Goal: Consume media (video, audio)

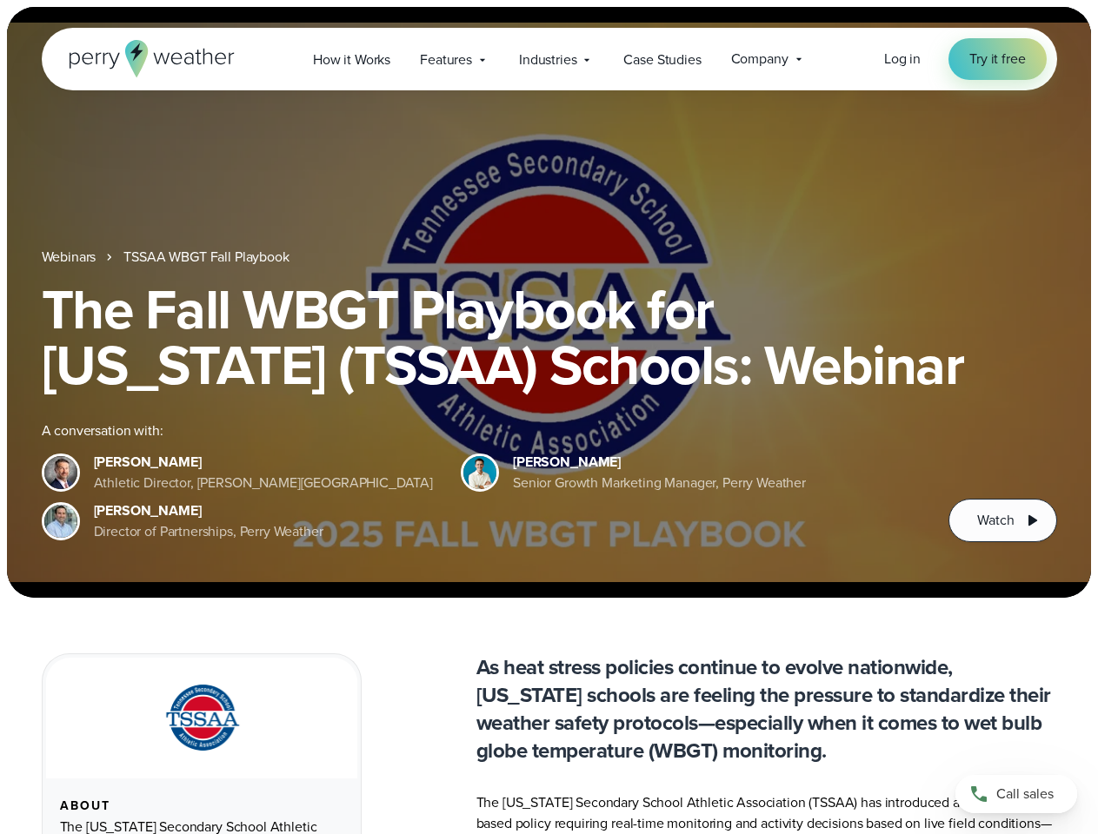
click at [548, 417] on div "The Fall WBGT Playbook for [US_STATE] (TSSAA) Schools: Webinar A conversation w…" at bounding box center [549, 412] width 1015 height 261
click at [548, 59] on span "Industries" at bounding box center [547, 60] width 57 height 21
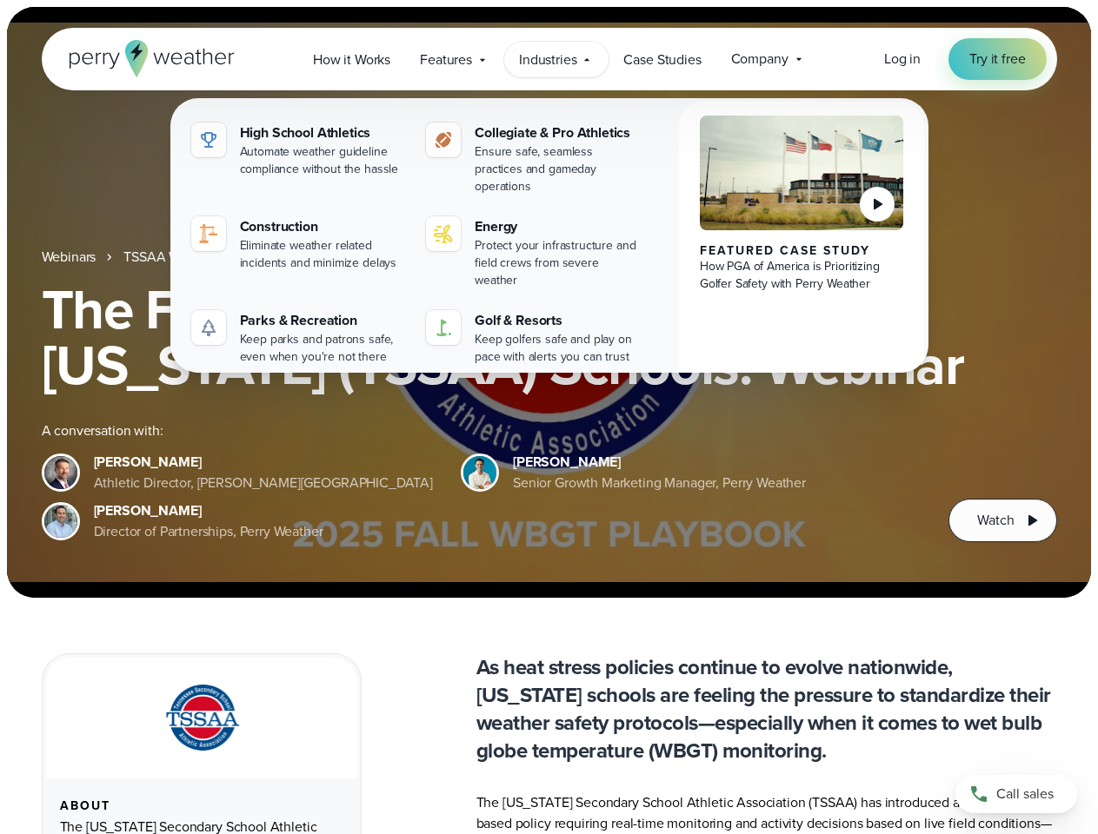
click at [548, 302] on h1 "The Fall WBGT Playbook for [US_STATE] (TSSAA) Schools: Webinar" at bounding box center [549, 337] width 1015 height 111
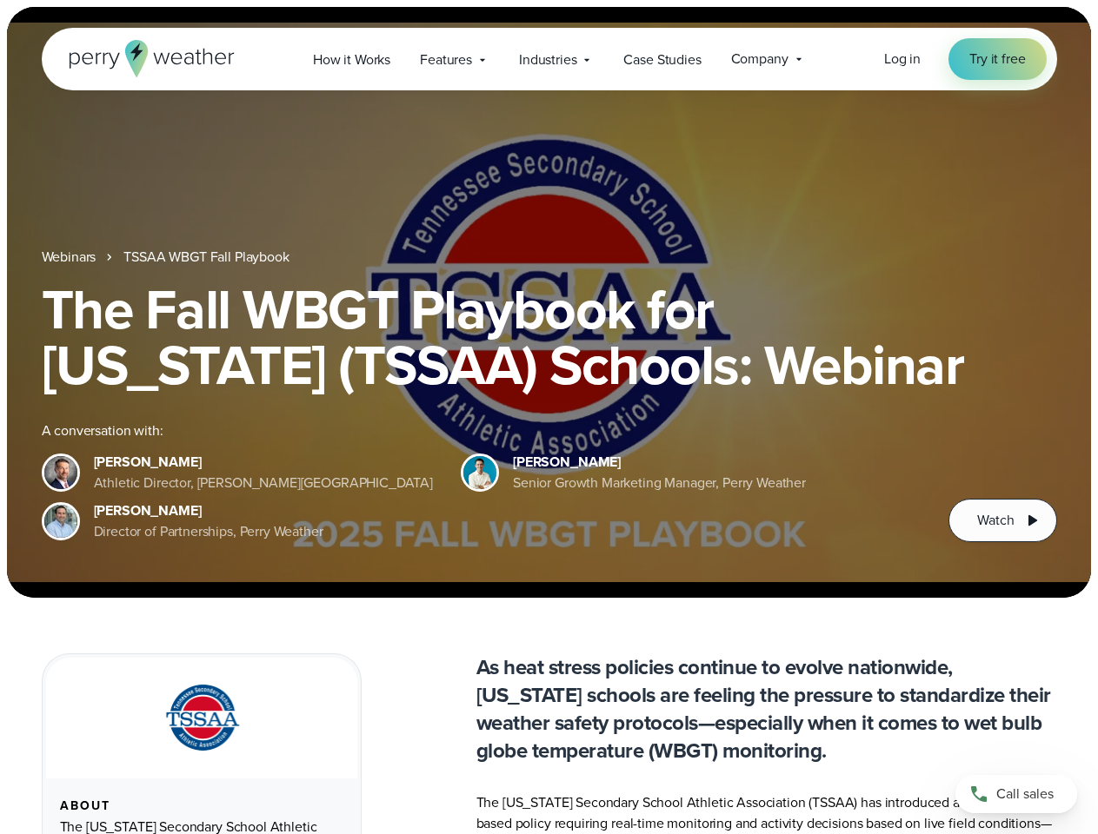
click at [208, 257] on link "TSSAA WBGT Fall Playbook" at bounding box center [205, 257] width 165 height 21
click at [1002, 521] on span "Watch" at bounding box center [995, 520] width 36 height 21
